Goal: Entertainment & Leisure: Consume media (video, audio)

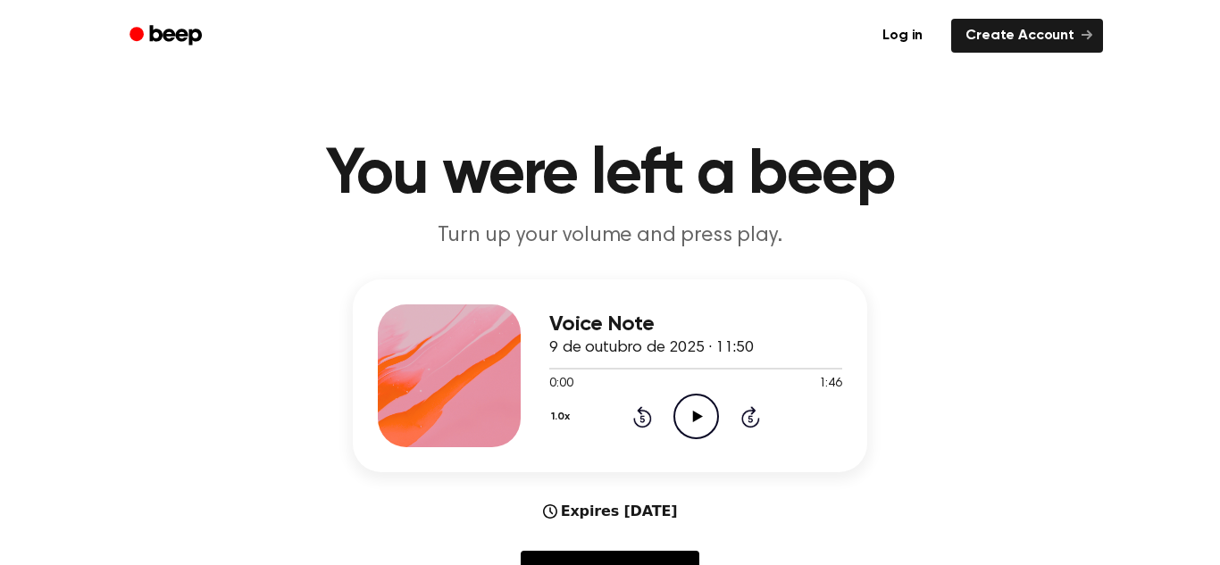
click at [687, 418] on icon "Play Audio" at bounding box center [696, 417] width 46 height 46
click at [707, 425] on icon "Pause Audio" at bounding box center [696, 417] width 46 height 46
click at [686, 404] on icon "Play Audio" at bounding box center [696, 417] width 46 height 46
click at [694, 412] on icon "Pause Audio" at bounding box center [696, 417] width 46 height 46
click at [689, 416] on icon "Play Audio" at bounding box center [696, 417] width 46 height 46
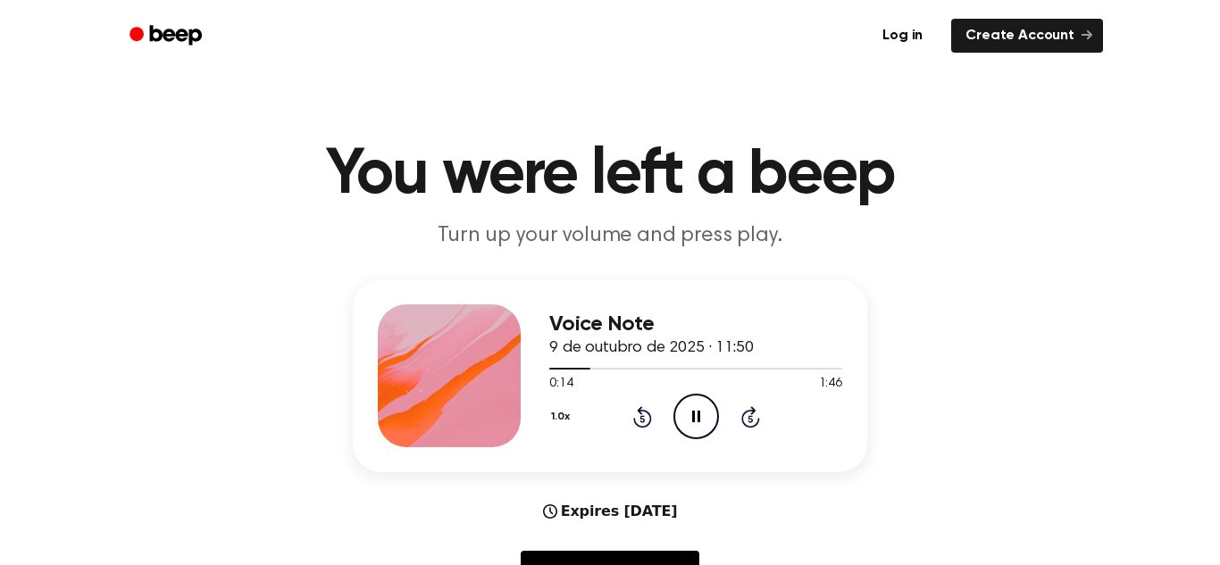
click at [689, 416] on icon "Pause Audio" at bounding box center [696, 417] width 46 height 46
click at [689, 416] on icon "Play Audio" at bounding box center [696, 417] width 46 height 46
click at [700, 400] on icon "Pause Audio" at bounding box center [696, 417] width 46 height 46
click at [697, 415] on icon at bounding box center [697, 417] width 10 height 12
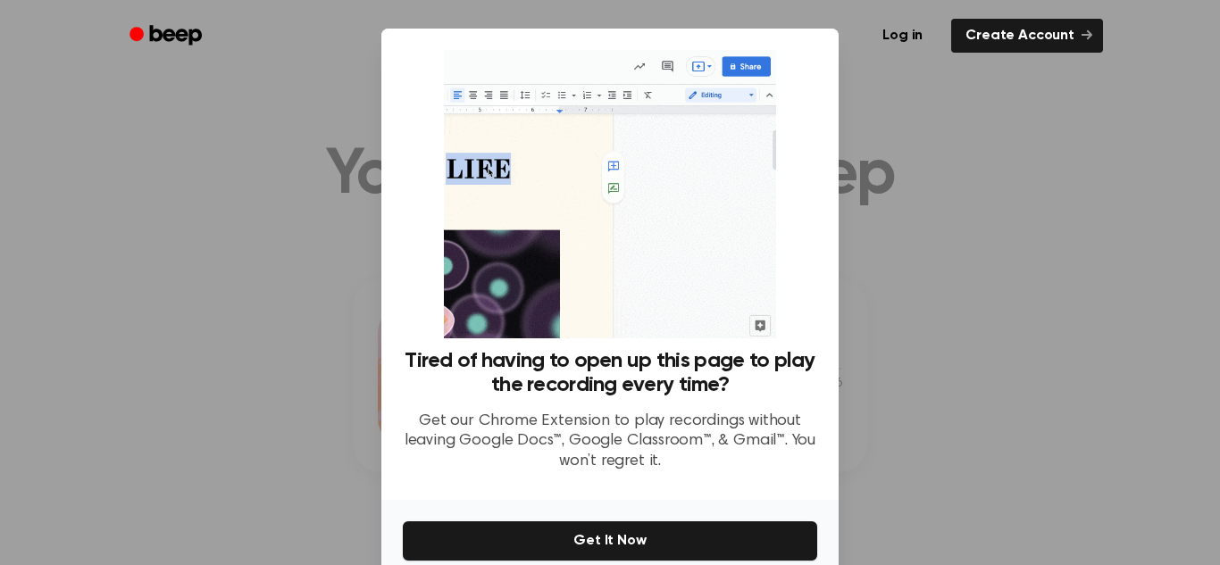
click at [939, 258] on div at bounding box center [610, 282] width 1220 height 565
click at [966, 226] on div at bounding box center [610, 282] width 1220 height 565
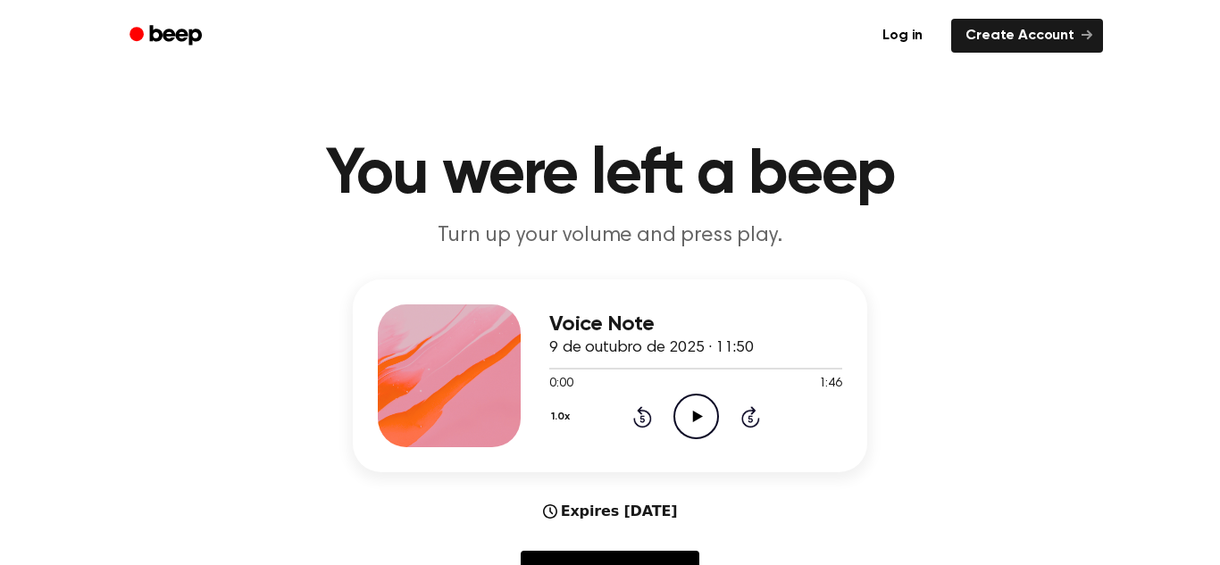
click at [694, 412] on icon at bounding box center [697, 417] width 10 height 12
click at [707, 410] on icon "Pause Audio" at bounding box center [696, 417] width 46 height 46
click at [707, 410] on icon "Play Audio" at bounding box center [696, 417] width 46 height 46
click at [695, 418] on icon "Pause Audio" at bounding box center [696, 417] width 46 height 46
click at [699, 429] on icon "Play Audio" at bounding box center [696, 417] width 46 height 46
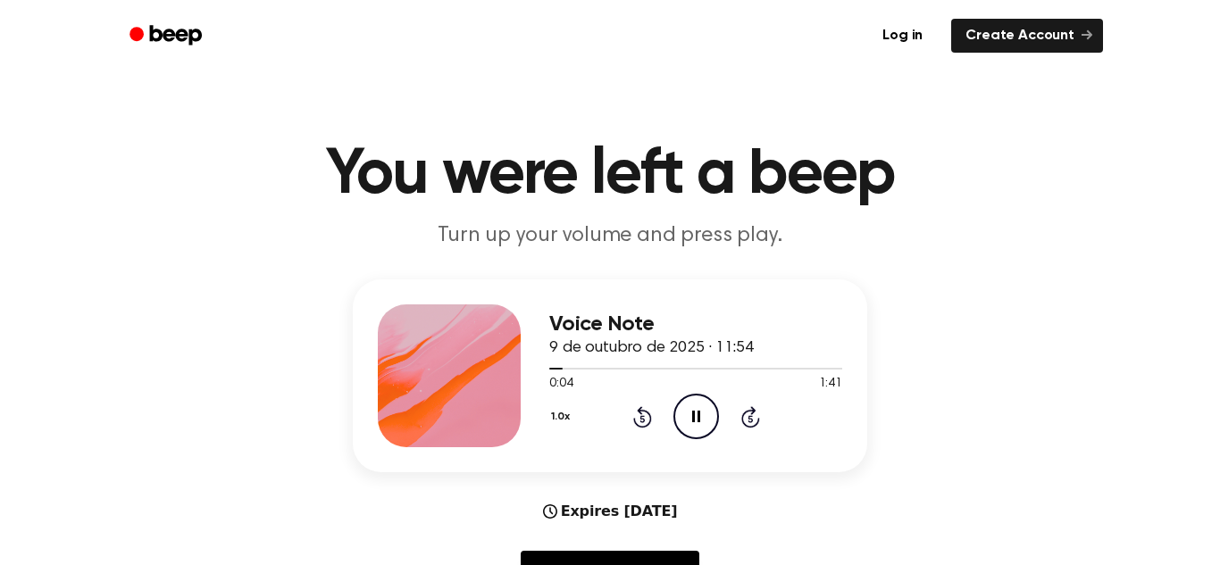
click at [695, 426] on icon "Pause Audio" at bounding box center [696, 417] width 46 height 46
click at [687, 413] on icon "Play Audio" at bounding box center [696, 417] width 46 height 46
click at [697, 417] on icon at bounding box center [696, 417] width 8 height 12
click at [689, 398] on icon "Play Audio" at bounding box center [696, 417] width 46 height 46
drag, startPoint x: 580, startPoint y: 377, endPoint x: 662, endPoint y: 379, distance: 82.2
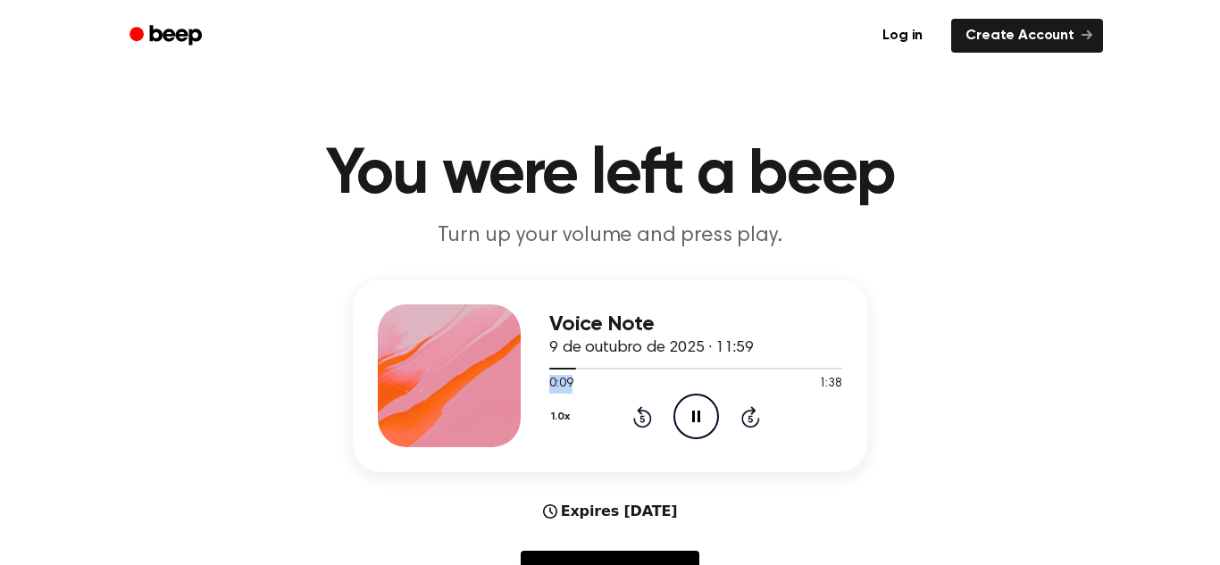
click at [662, 379] on div "0:09 1:38" at bounding box center [695, 384] width 293 height 19
click at [626, 371] on div at bounding box center [695, 368] width 293 height 14
click at [676, 416] on icon "Pause Audio" at bounding box center [696, 417] width 46 height 46
